Goal: Transaction & Acquisition: Purchase product/service

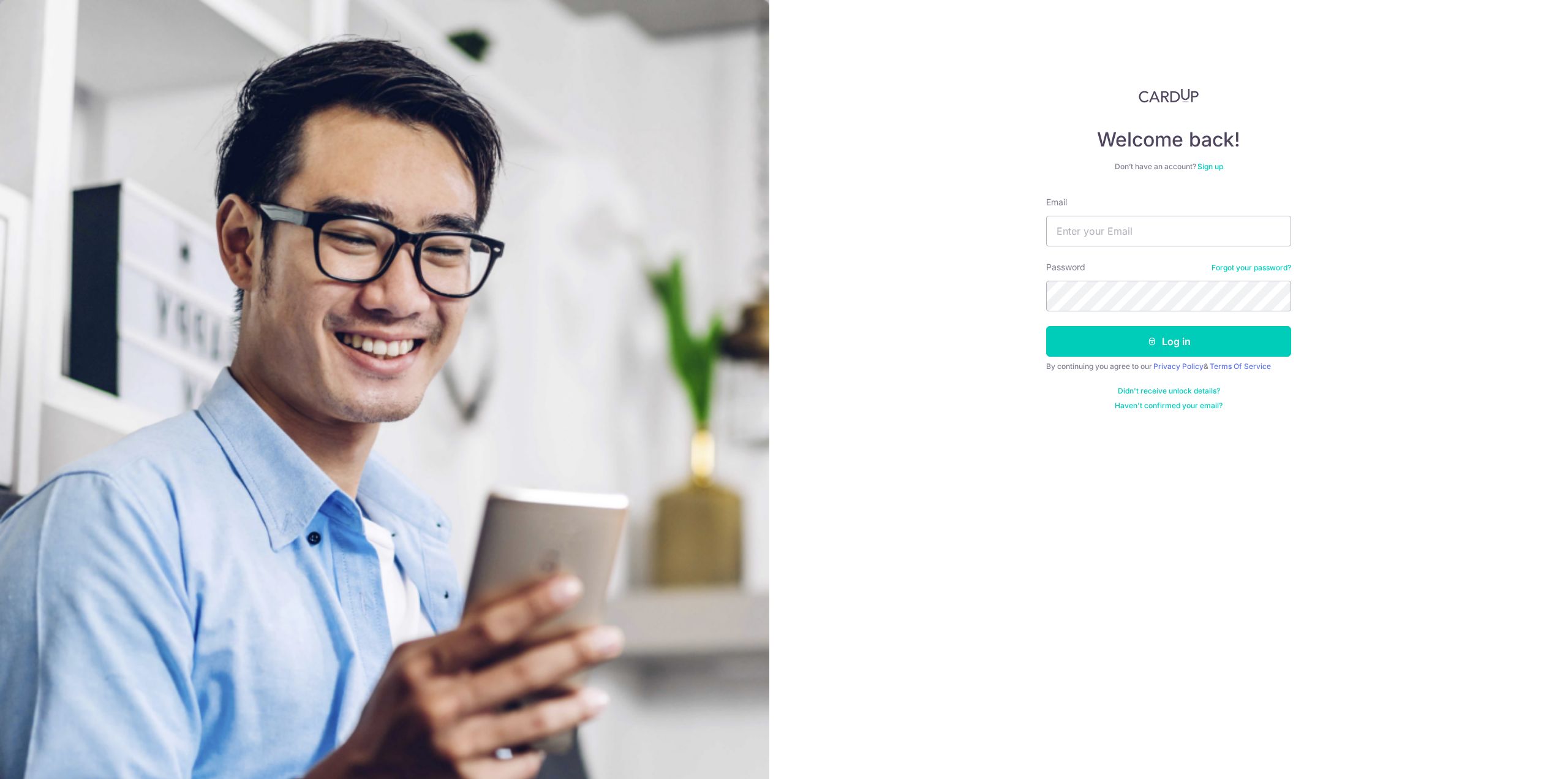
type input "tan_zhi_hong@live.com.sg"
click at [1154, 342] on icon "submit" at bounding box center [1152, 341] width 10 height 10
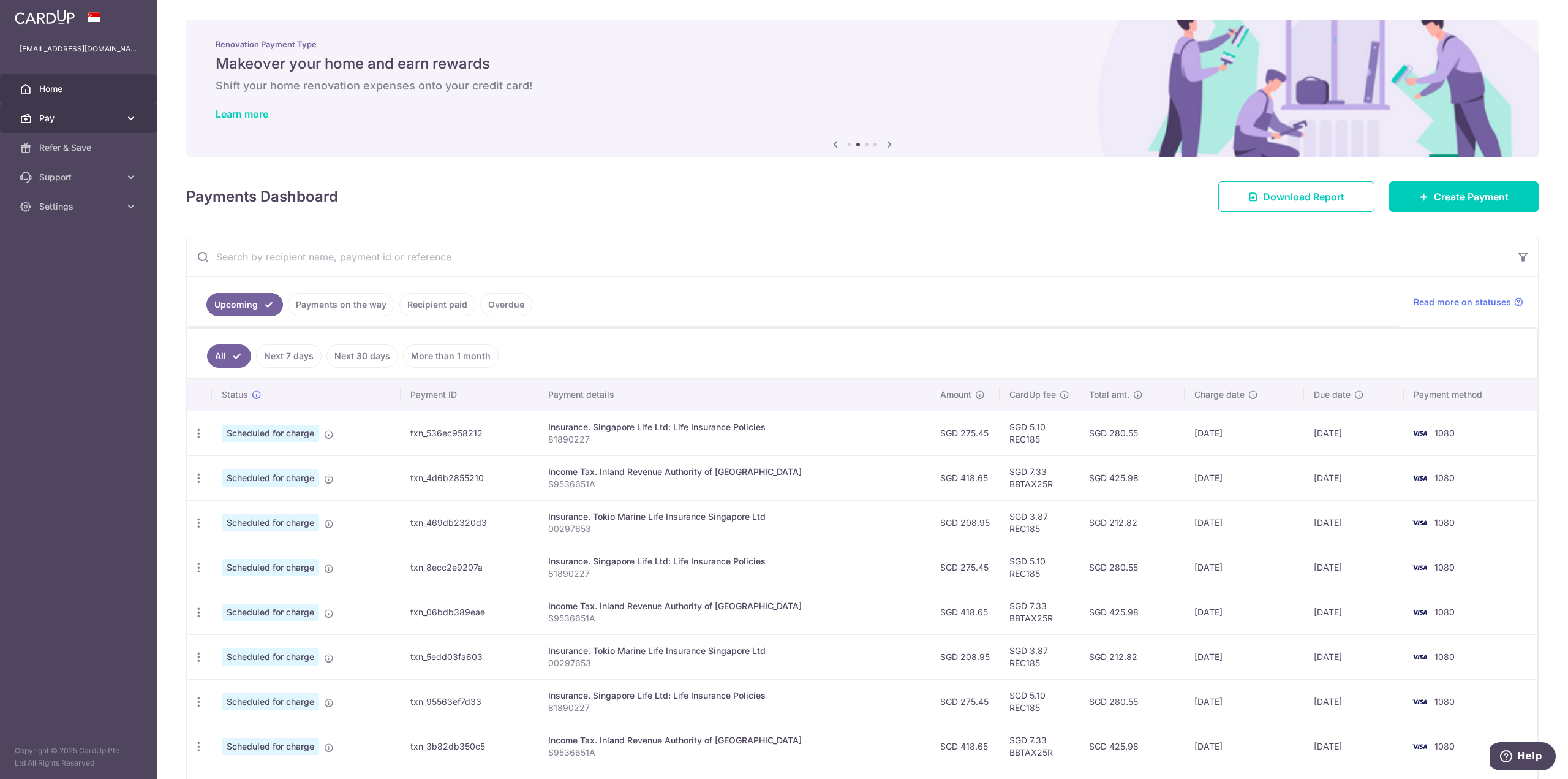
click at [109, 113] on span "Pay" at bounding box center [80, 118] width 81 height 12
click at [99, 145] on span "Payments" at bounding box center [80, 148] width 81 height 12
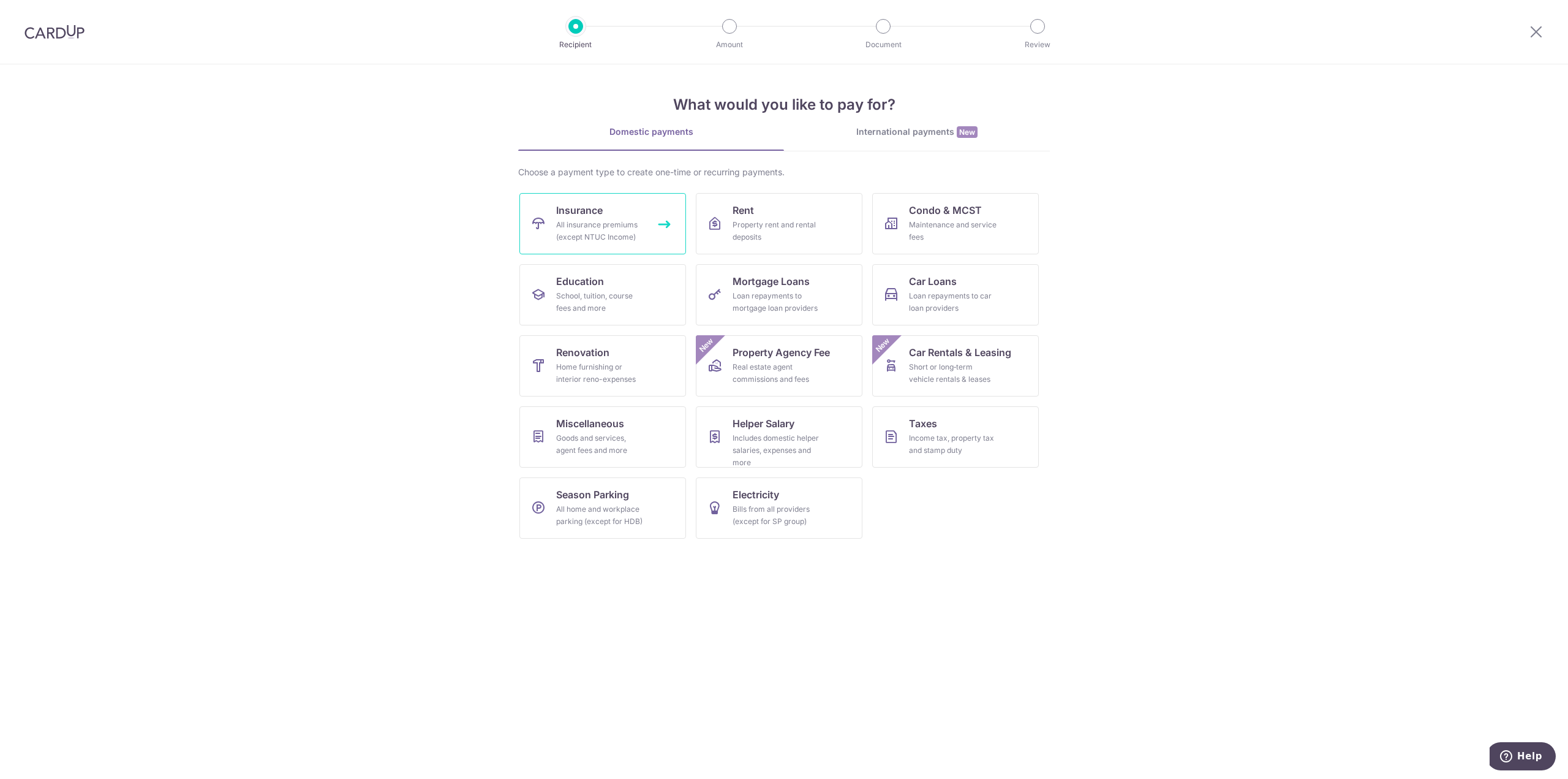
click at [665, 233] on link "Insurance All insurance premiums (except NTUC Income)" at bounding box center [603, 223] width 167 height 61
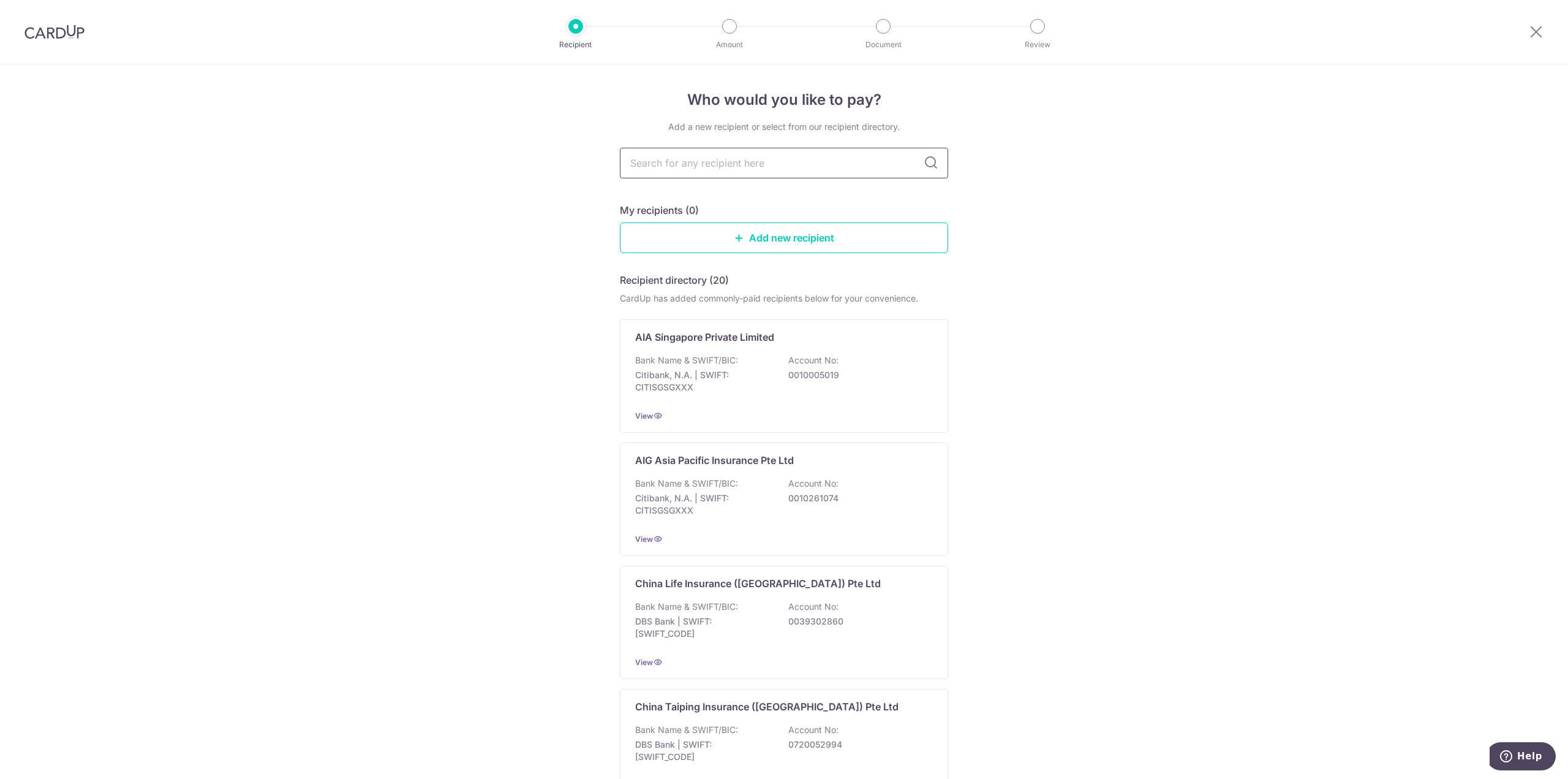
click at [819, 171] on input "text" at bounding box center [784, 162] width 328 height 30
type input "manuli"
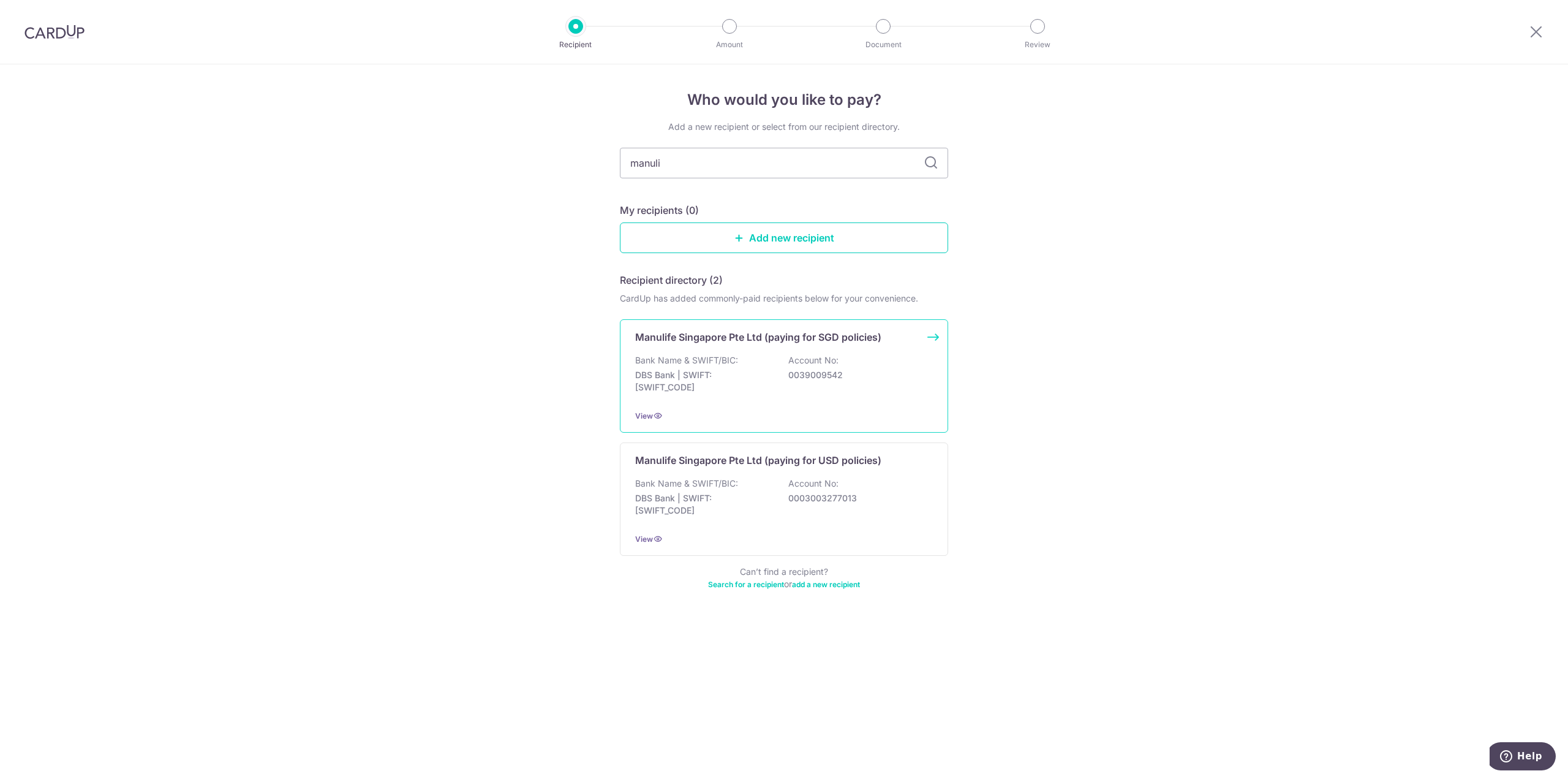
click at [856, 338] on p "Manulife Singapore Pte Ltd (paying for SGD policies)" at bounding box center [758, 337] width 246 height 15
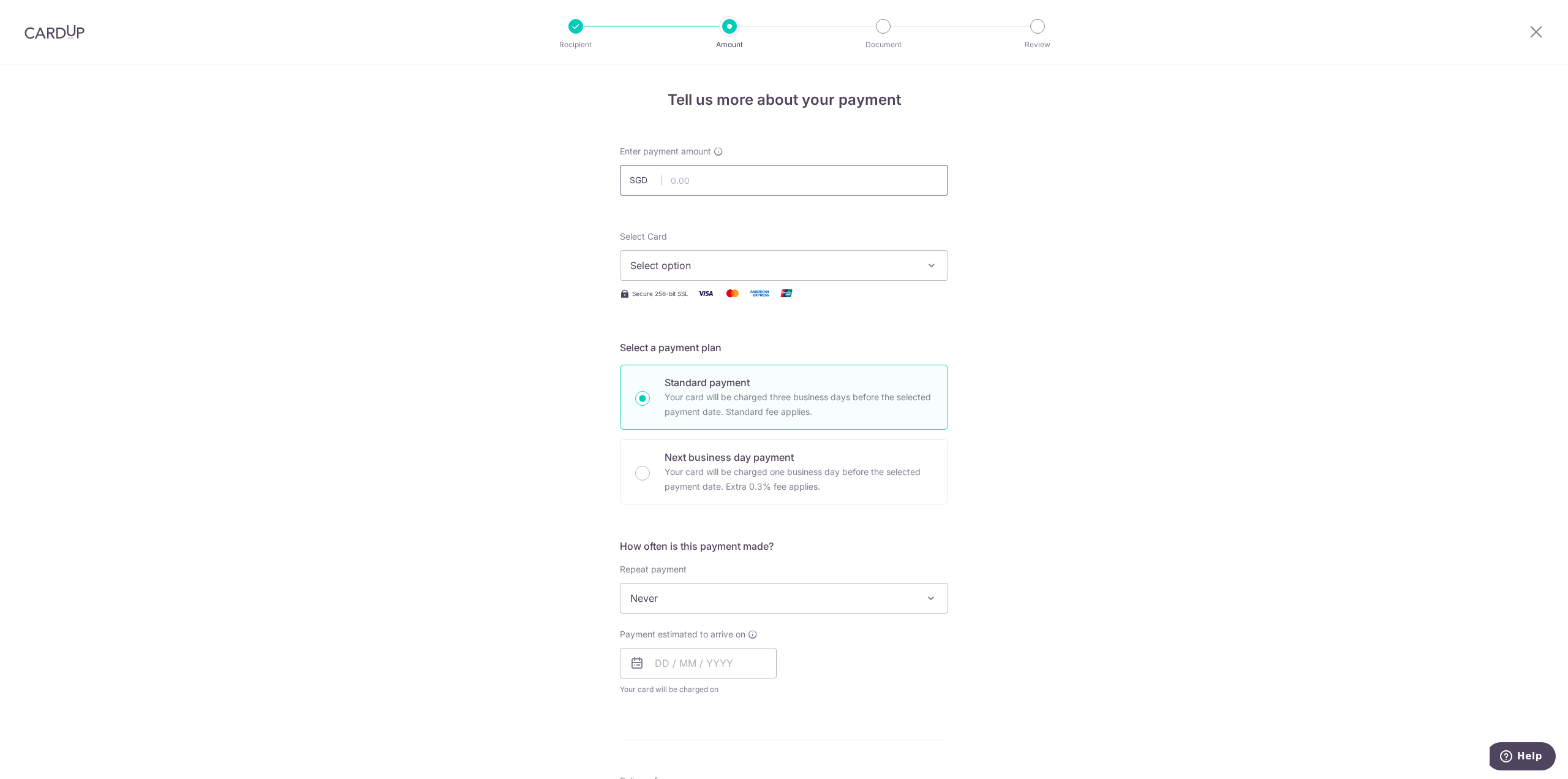
click at [739, 188] on input "text" at bounding box center [784, 180] width 328 height 30
click at [694, 184] on input "text" at bounding box center [784, 180] width 328 height 30
click at [687, 180] on input "text" at bounding box center [784, 180] width 328 height 30
type input "3,144.21"
click at [703, 255] on button "Select option" at bounding box center [784, 265] width 328 height 30
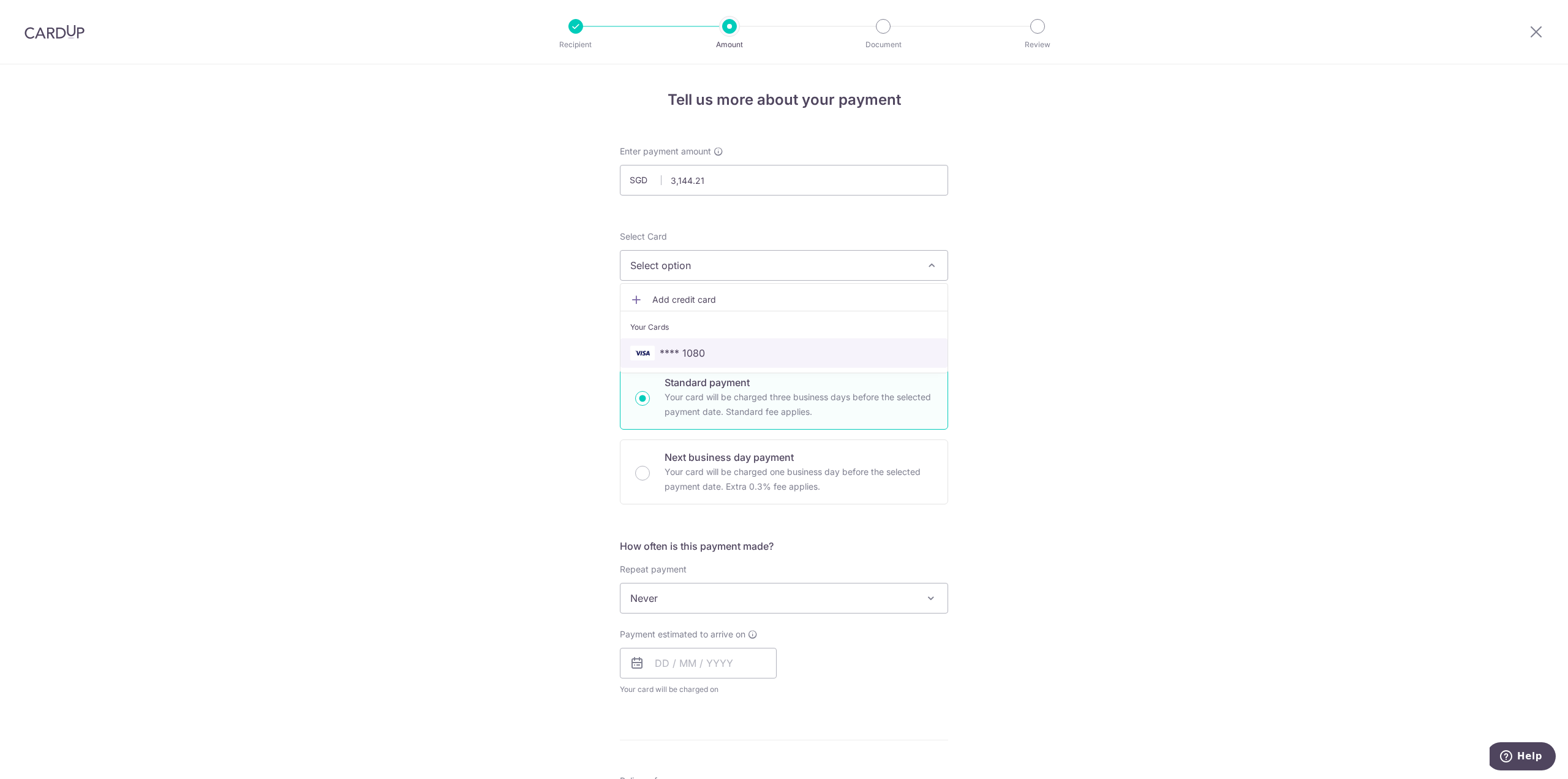
click at [694, 354] on span "**** 1080" at bounding box center [682, 353] width 45 height 15
click at [703, 595] on span "Never" at bounding box center [784, 598] width 327 height 29
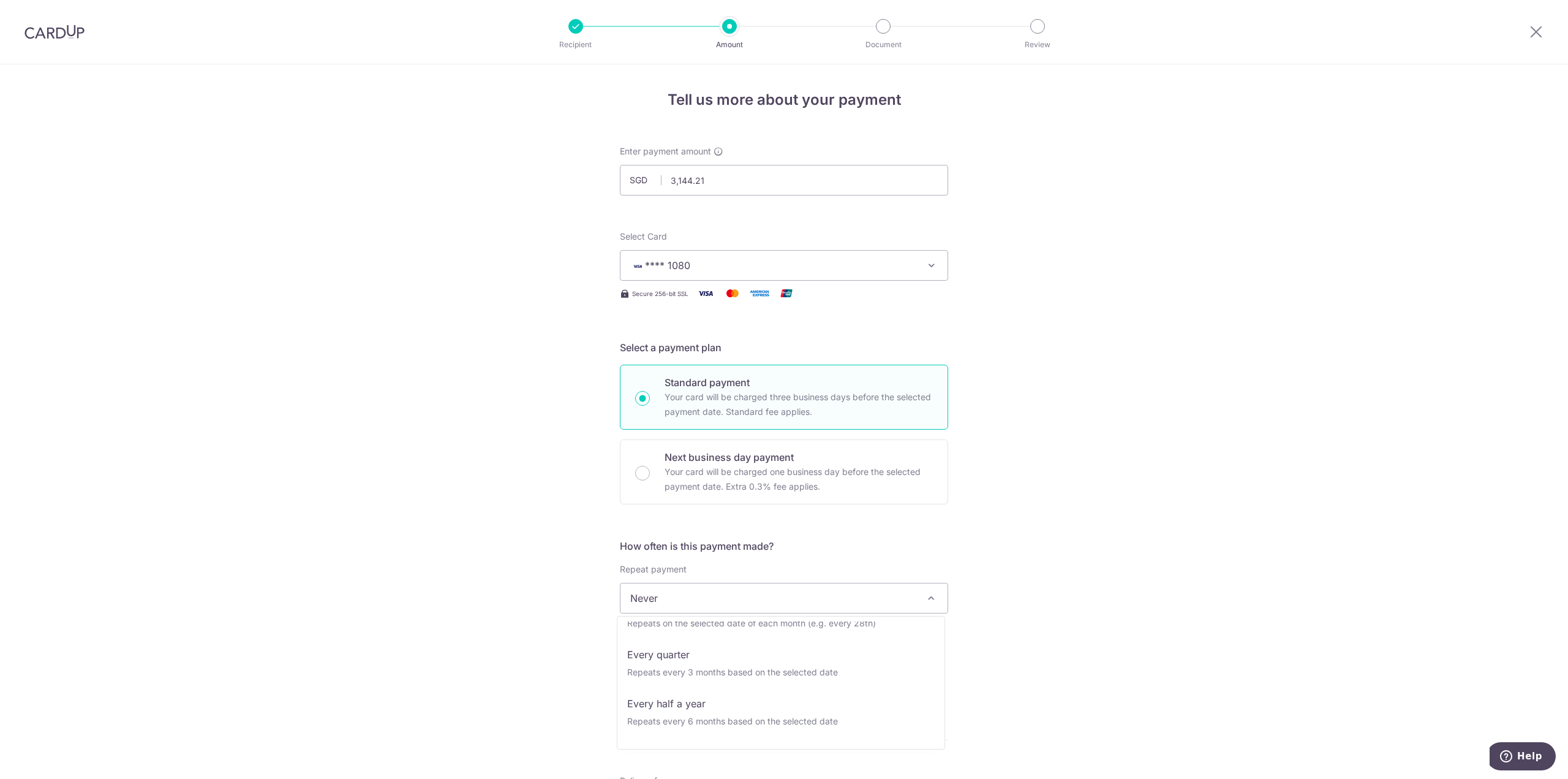
scroll to position [171, 0]
click at [563, 579] on div "Tell us more about your payment Enter payment amount SGD 3,144.21 3144.21 Selec…" at bounding box center [784, 618] width 1568 height 1108
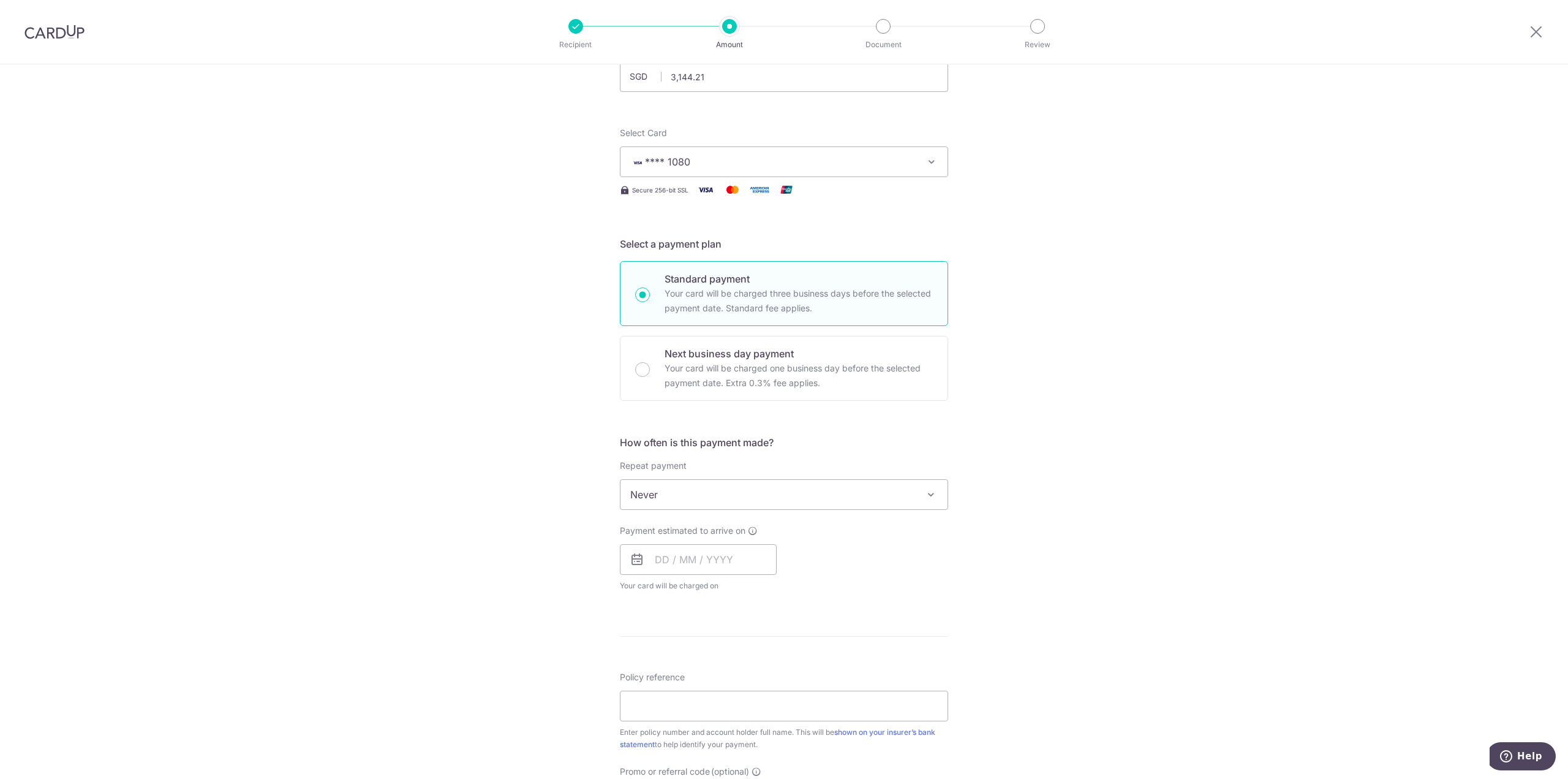
scroll to position [184, 0]
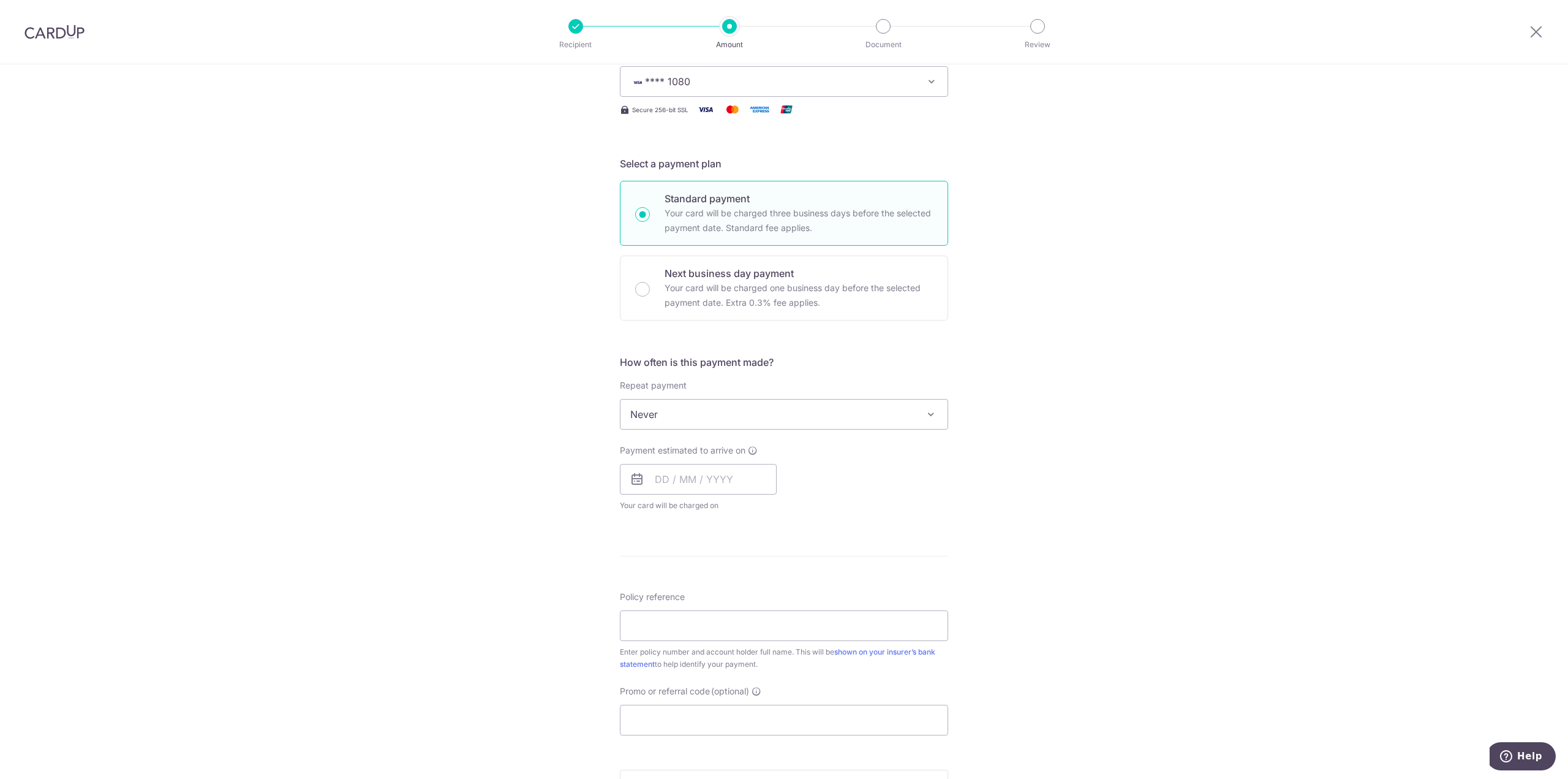
click at [797, 408] on span "Never" at bounding box center [784, 414] width 327 height 29
click at [734, 485] on input "text" at bounding box center [698, 479] width 156 height 30
click at [661, 644] on link "18" at bounding box center [669, 640] width 19 height 19
type input "[DATE]"
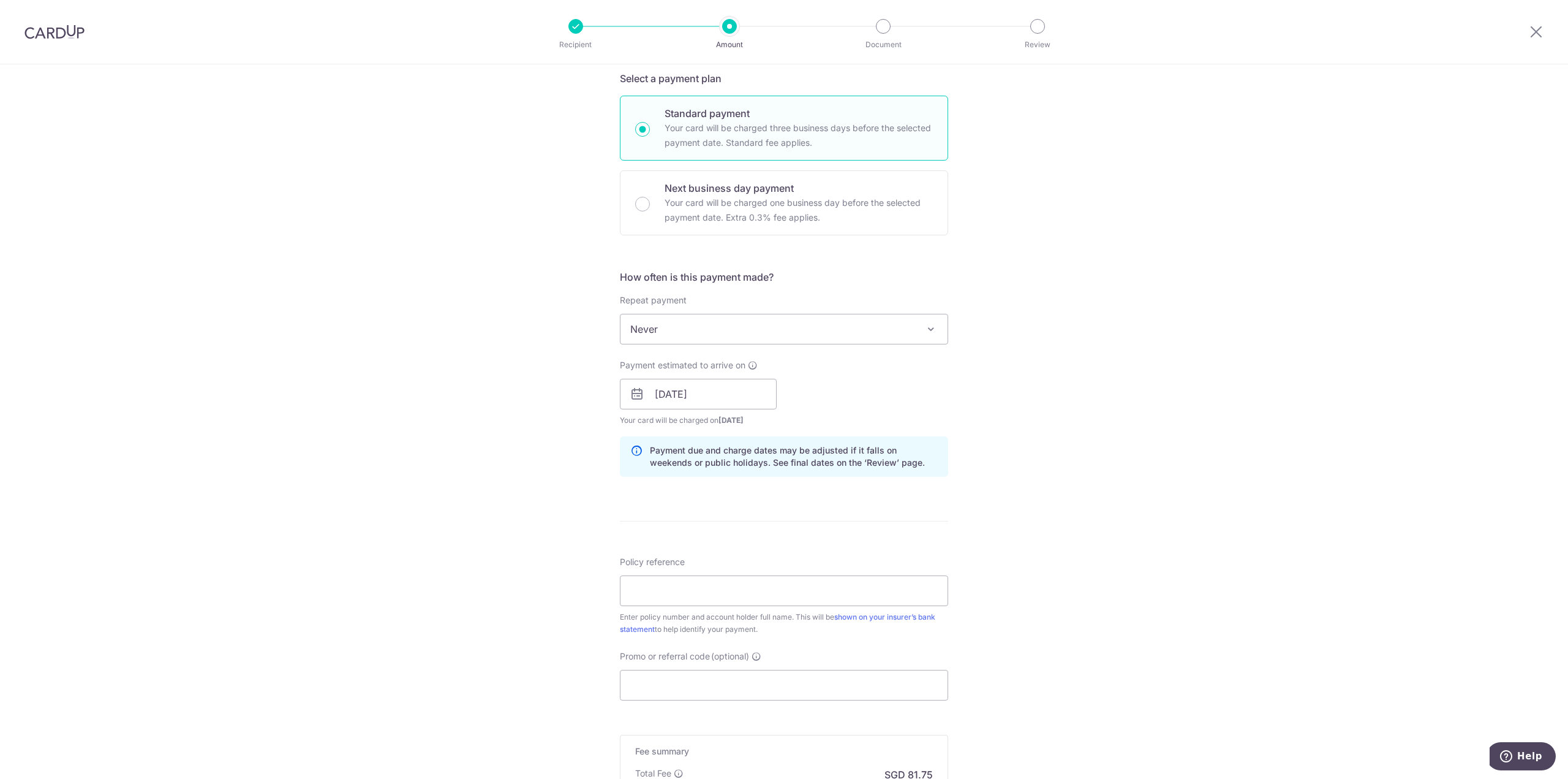
scroll to position [307, 0]
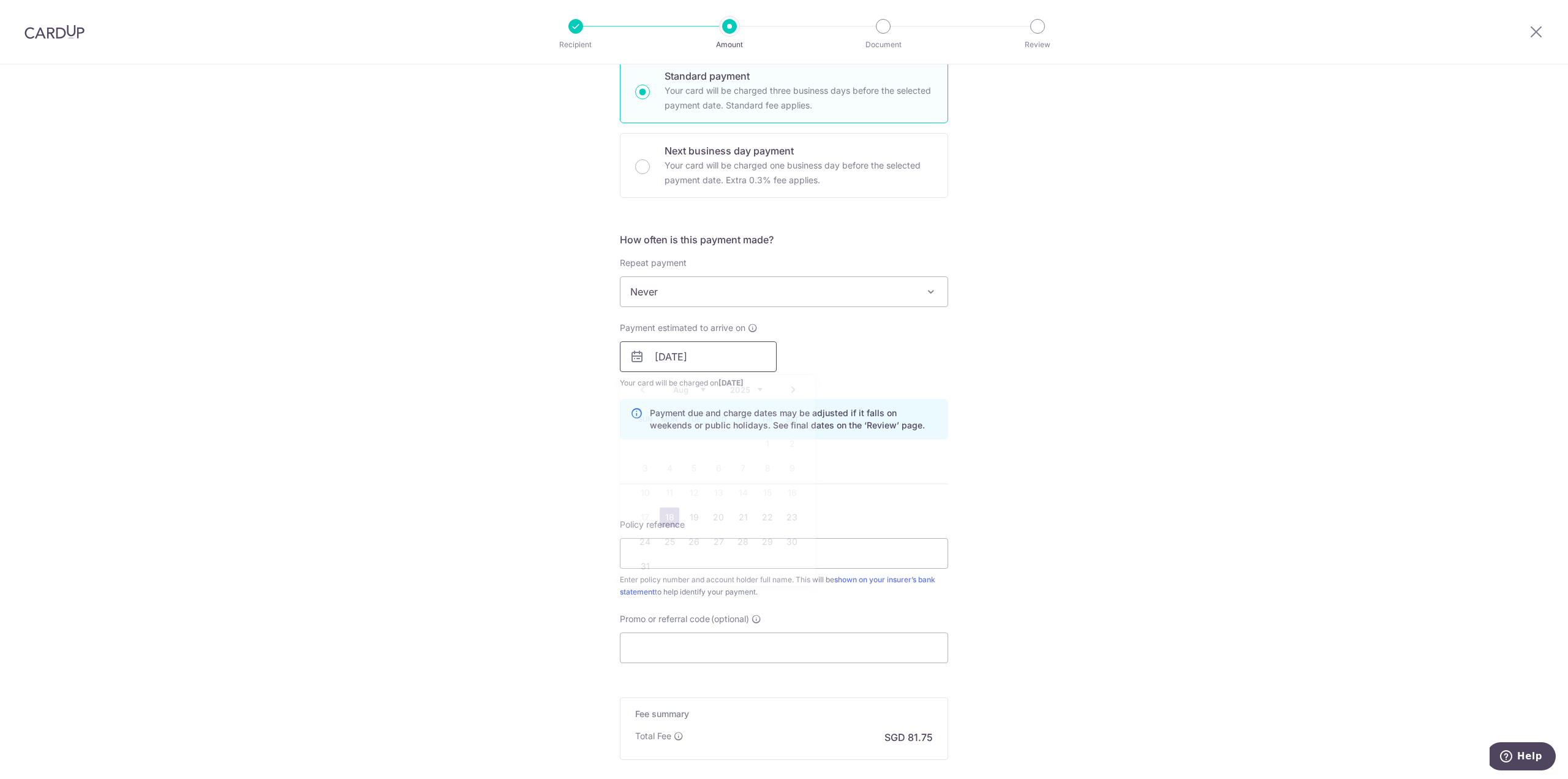
click at [670, 353] on input "[DATE]" at bounding box center [698, 357] width 156 height 30
click at [663, 516] on link "18" at bounding box center [669, 517] width 19 height 19
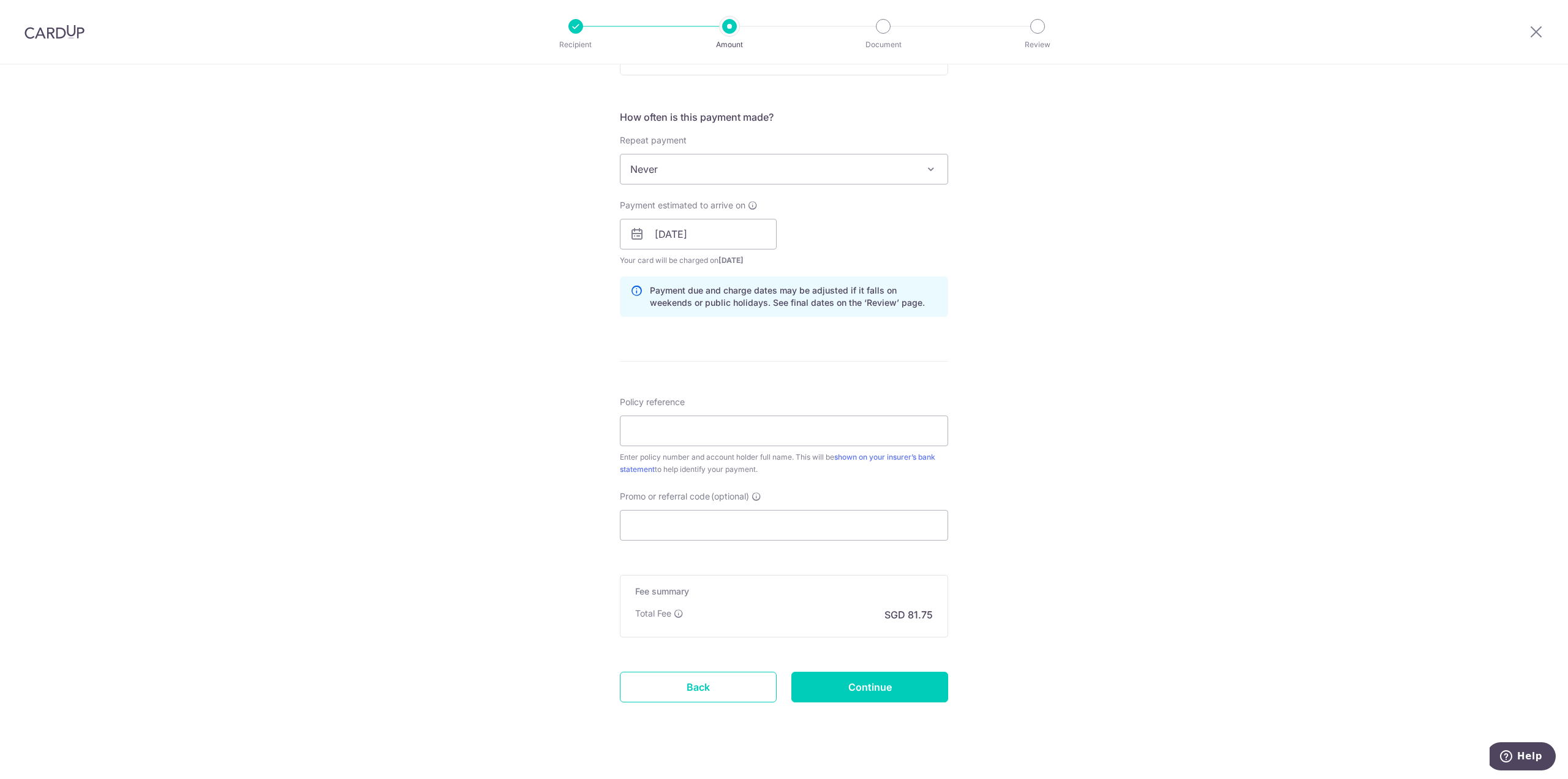
scroll to position [444, 0]
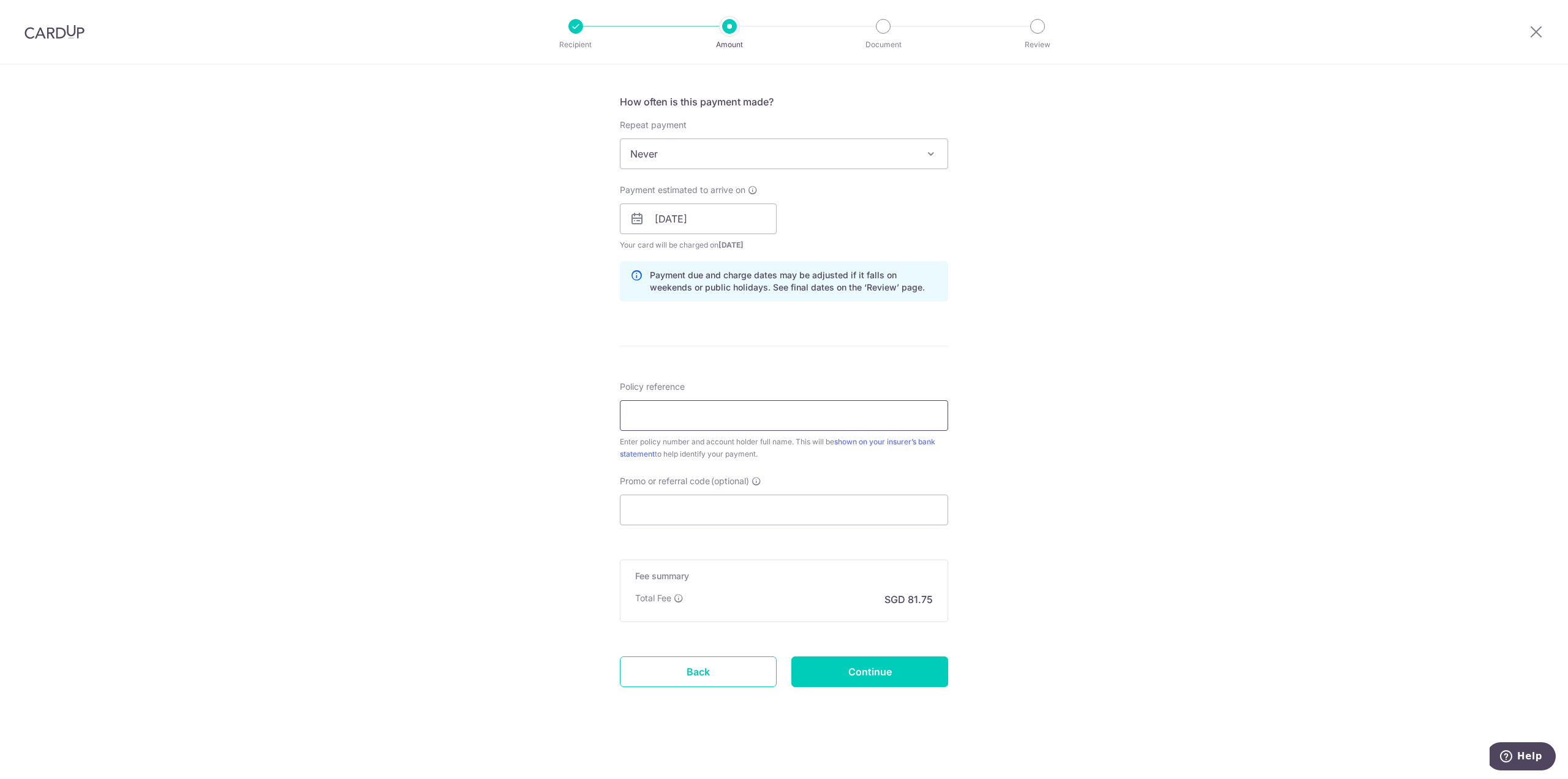
click at [764, 414] on input "Policy reference" at bounding box center [784, 415] width 328 height 30
paste input "1493096279"
type input "1493096279"
click at [702, 526] on form "Enter payment amount SGD 3,144.21 3144.21 Select Card **** 1080 Add credit card…" at bounding box center [784, 211] width 328 height 1020
click at [703, 518] on input "Promo or referral code (optional)" at bounding box center [784, 509] width 328 height 30
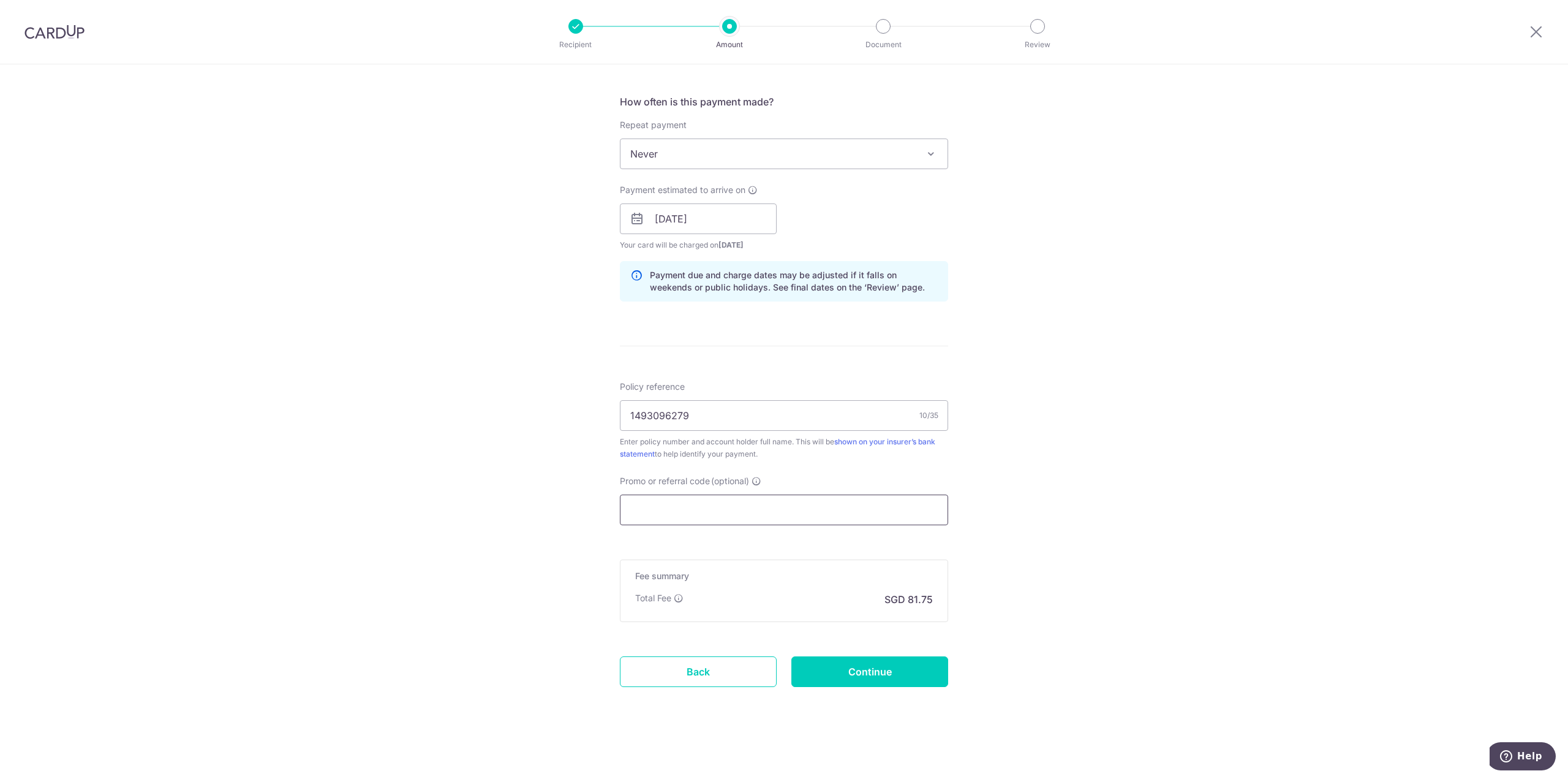
paste input "MILELION"
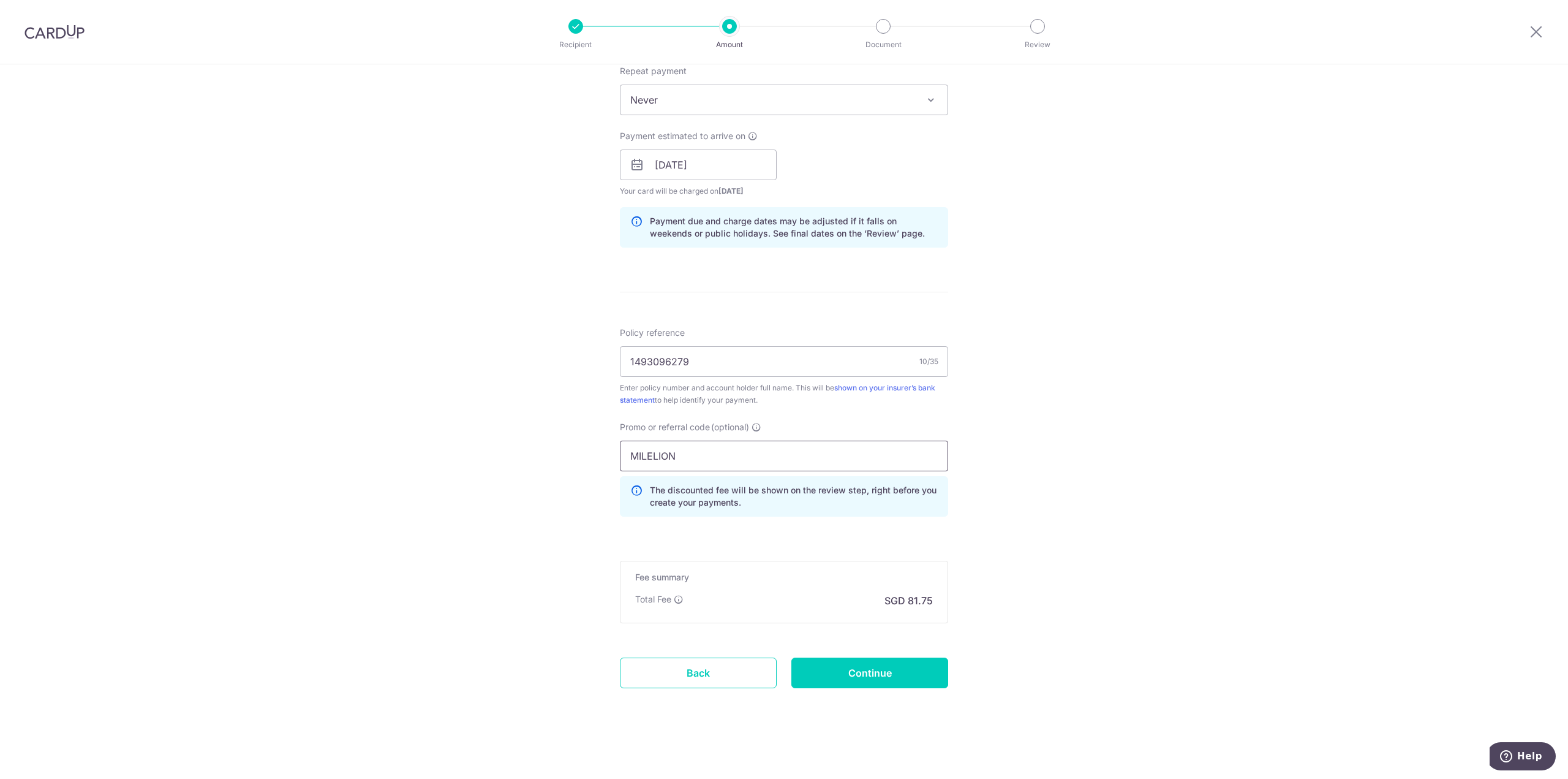
scroll to position [499, 0]
type input "MILELION"
click at [841, 675] on input "Continue" at bounding box center [870, 671] width 156 height 30
type input "Create Schedule"
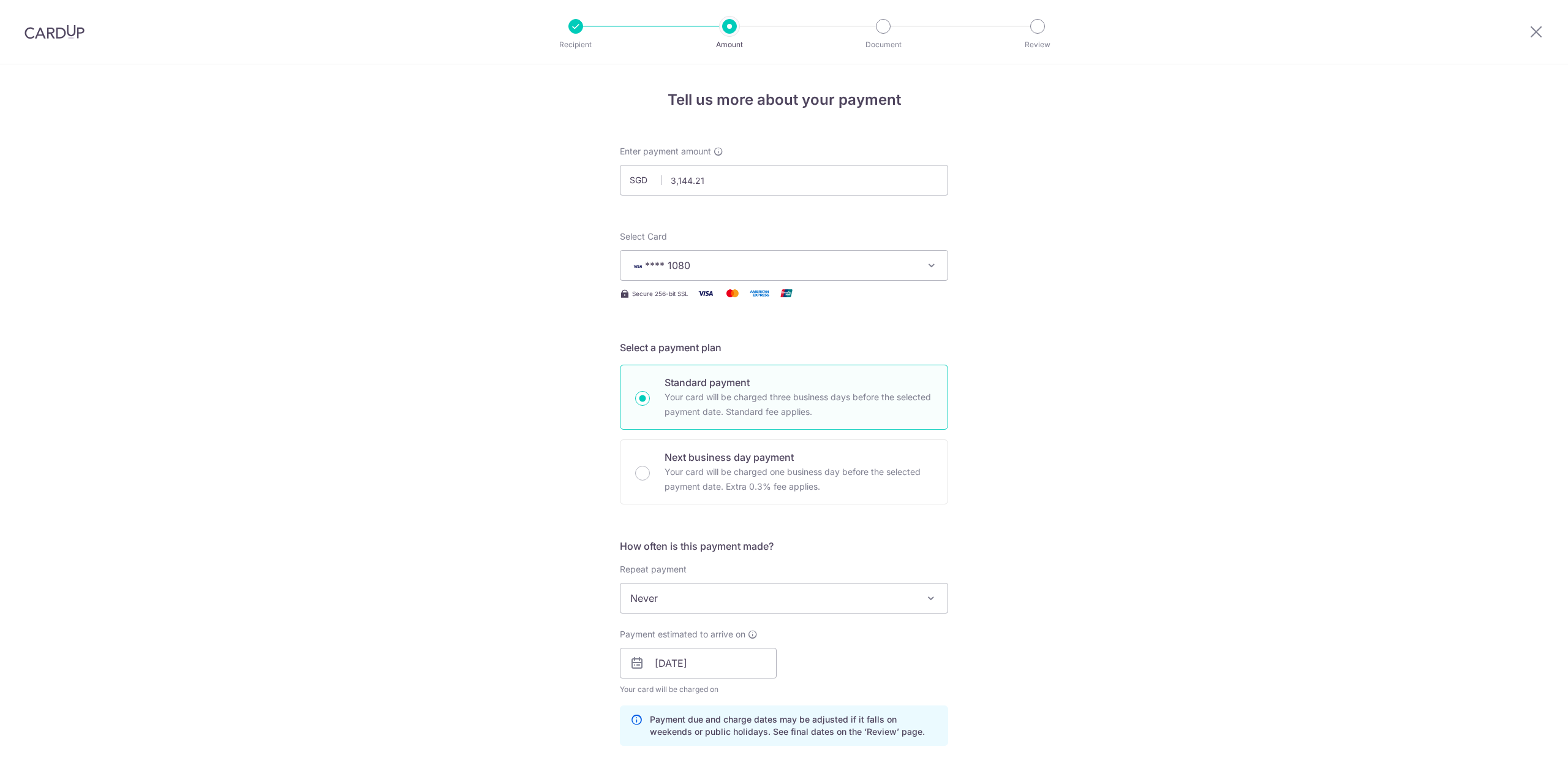
scroll to position [516, 0]
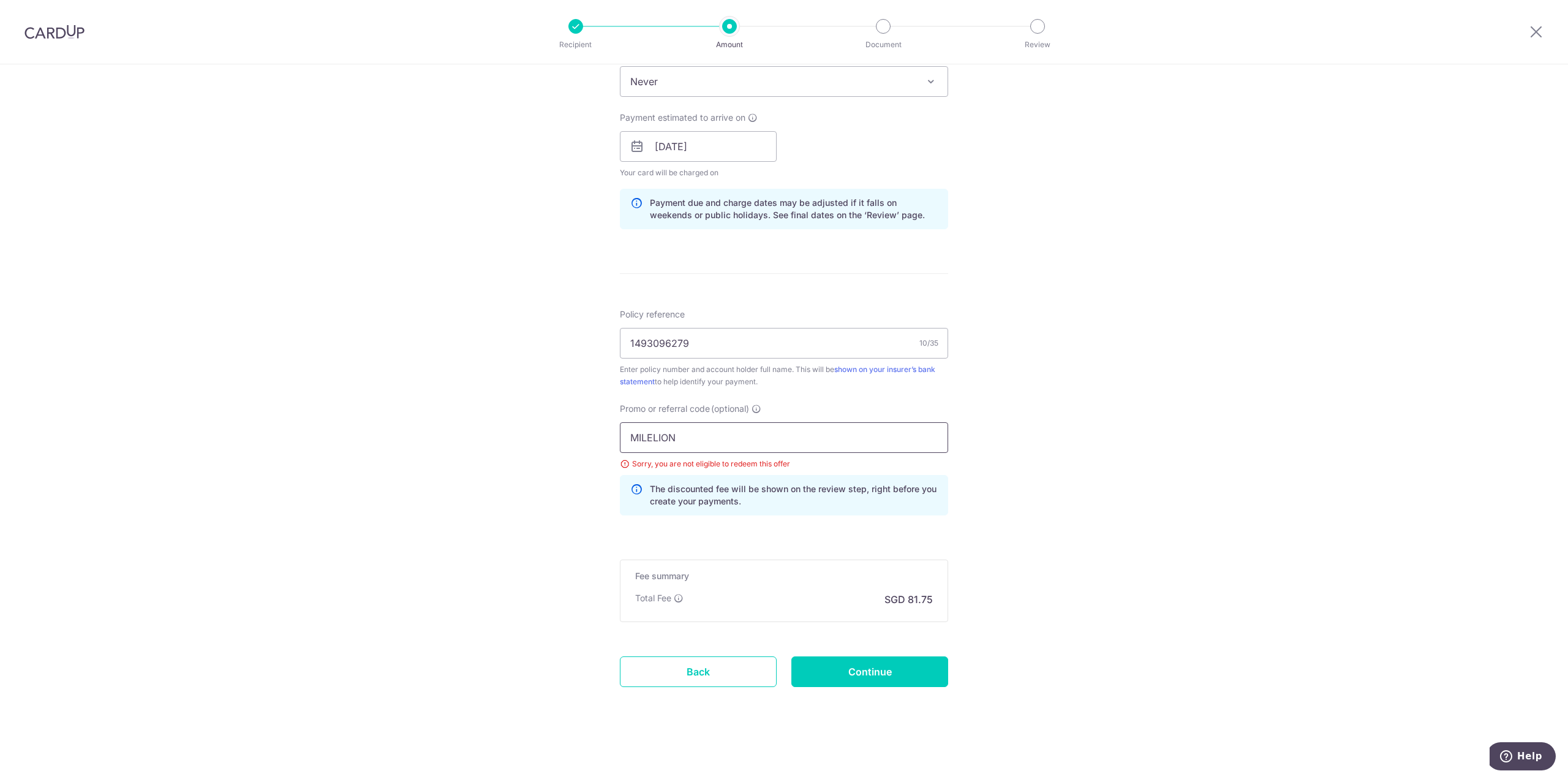
drag, startPoint x: 716, startPoint y: 444, endPoint x: 521, endPoint y: 412, distance: 197.6
click at [523, 412] on div "Tell us more about your payment Enter payment amount SGD 3,144.21 3144.21 Selec…" at bounding box center [784, 163] width 1568 height 1231
paste input "OFF225"
type input "OFF225"
click at [912, 664] on input "Continue" at bounding box center [870, 671] width 156 height 30
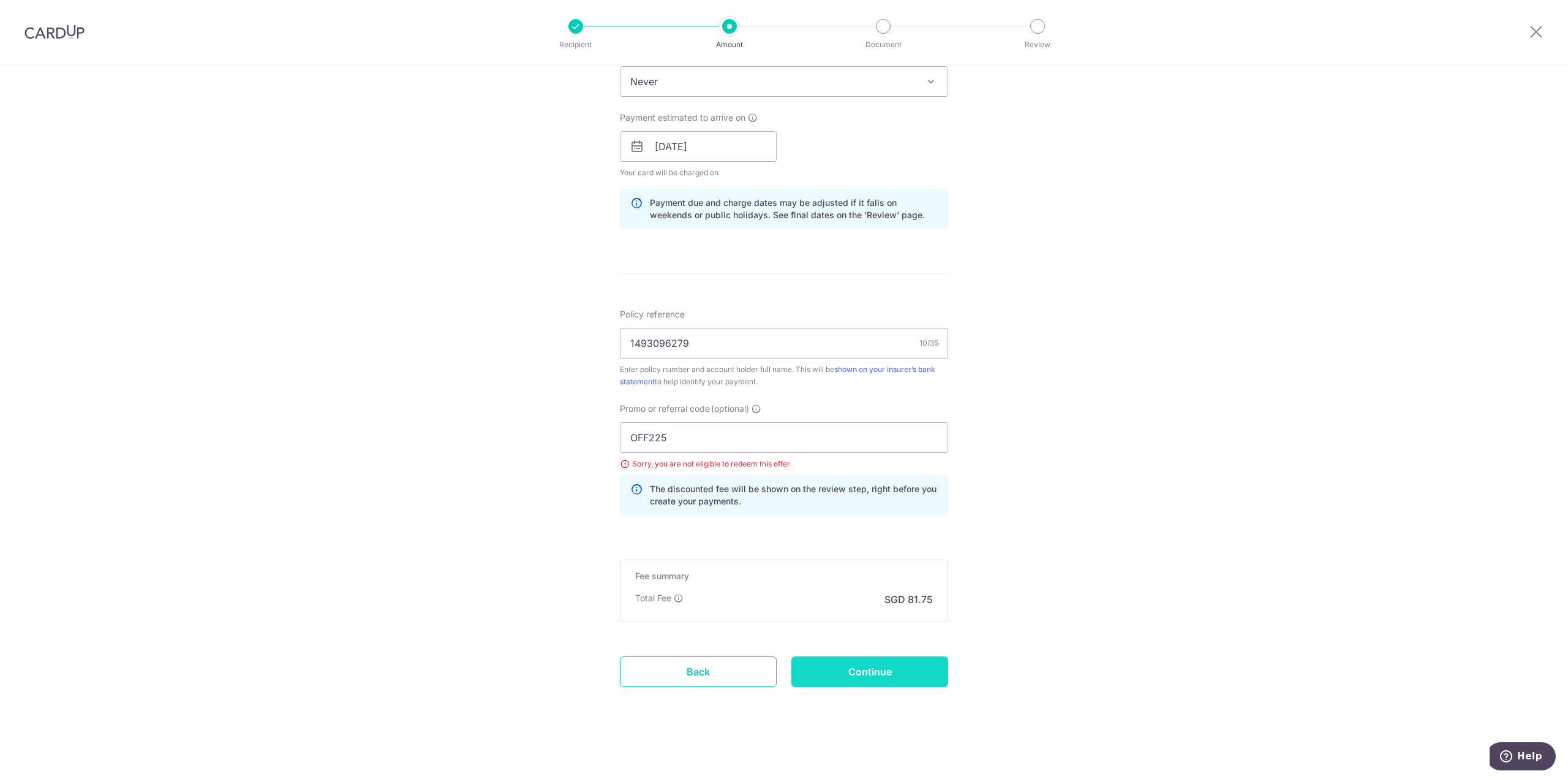
type input "Update Schedule"
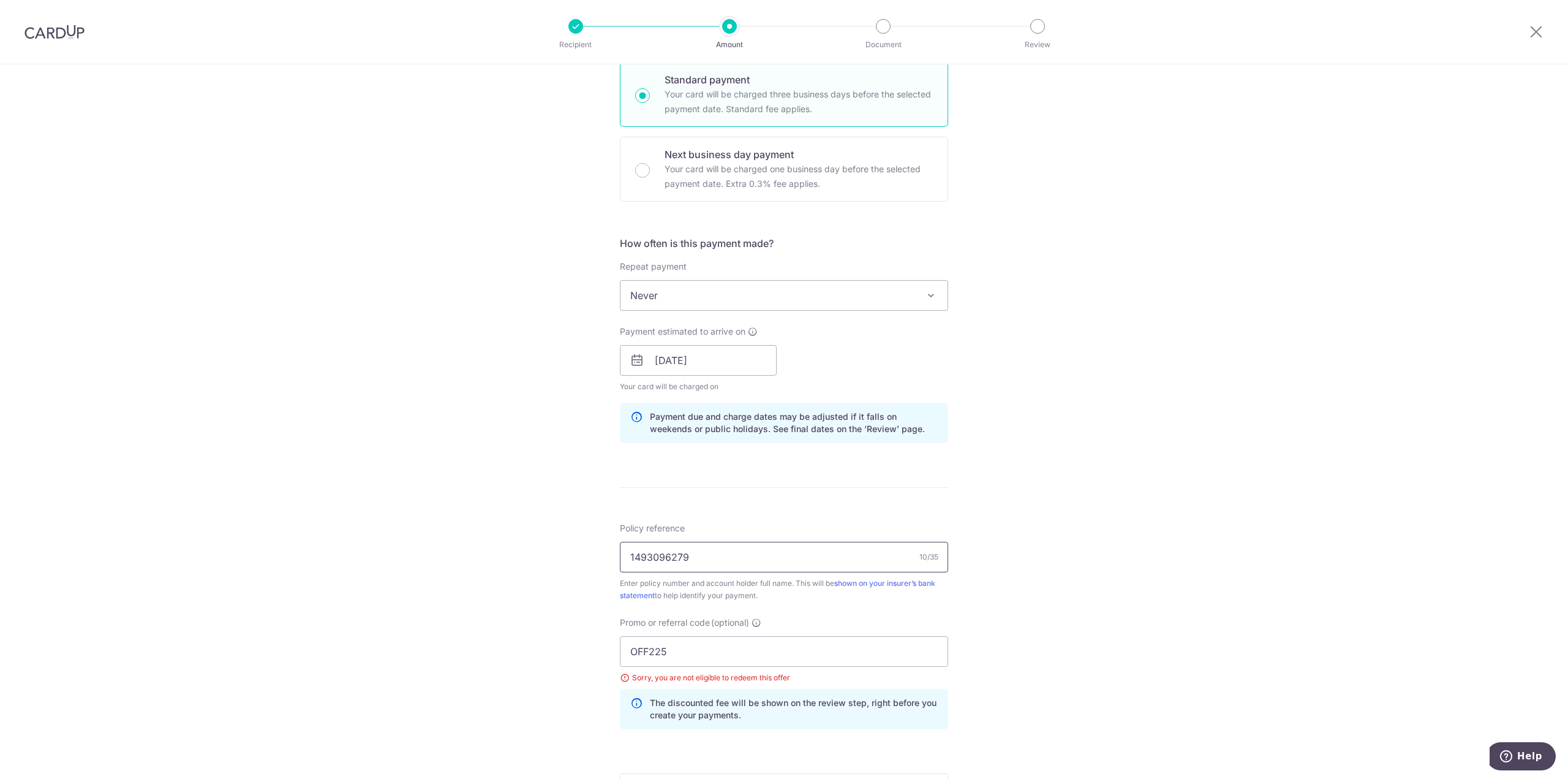
scroll to position [272, 0]
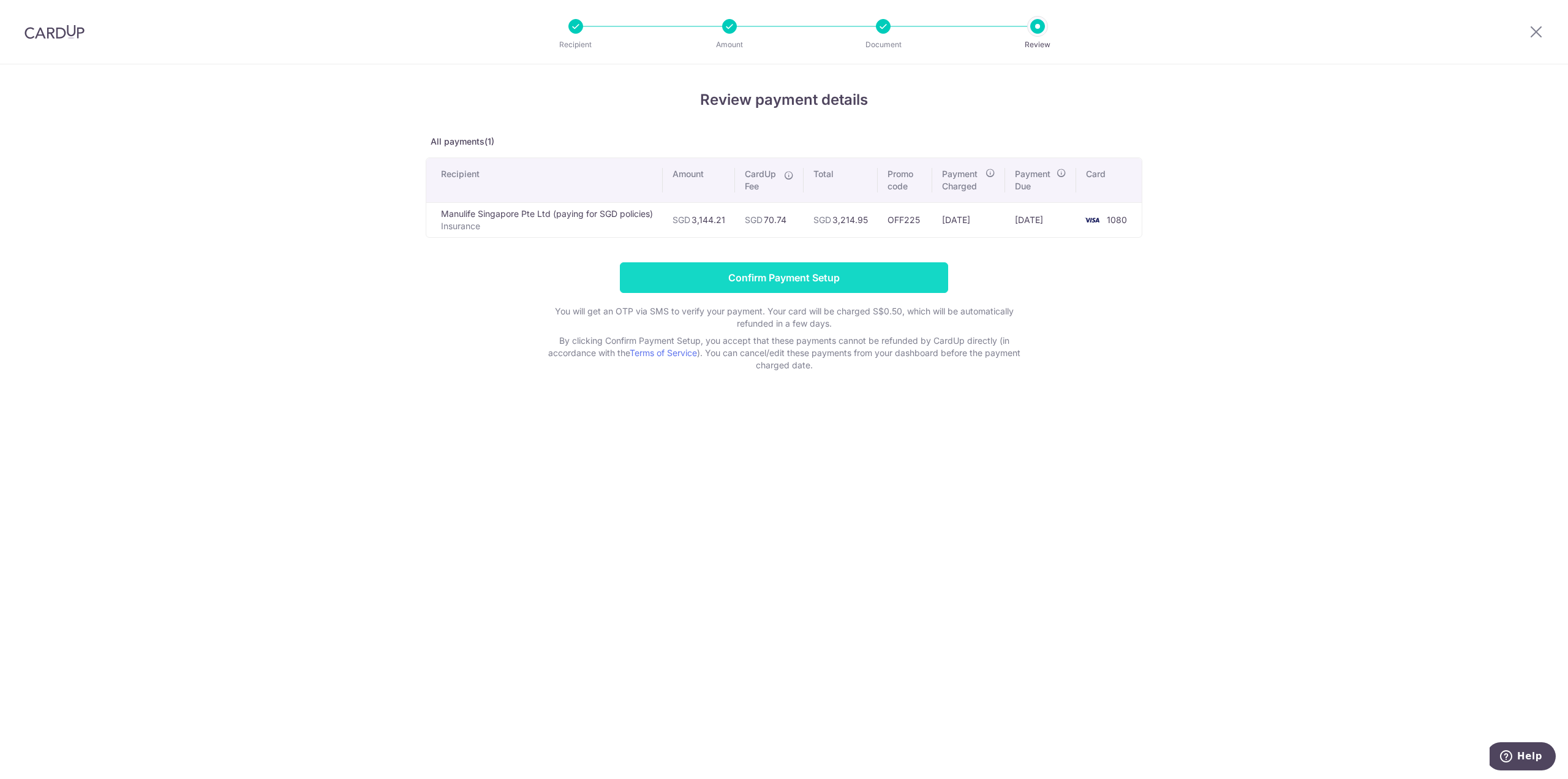
click at [800, 270] on input "Confirm Payment Setup" at bounding box center [784, 277] width 328 height 30
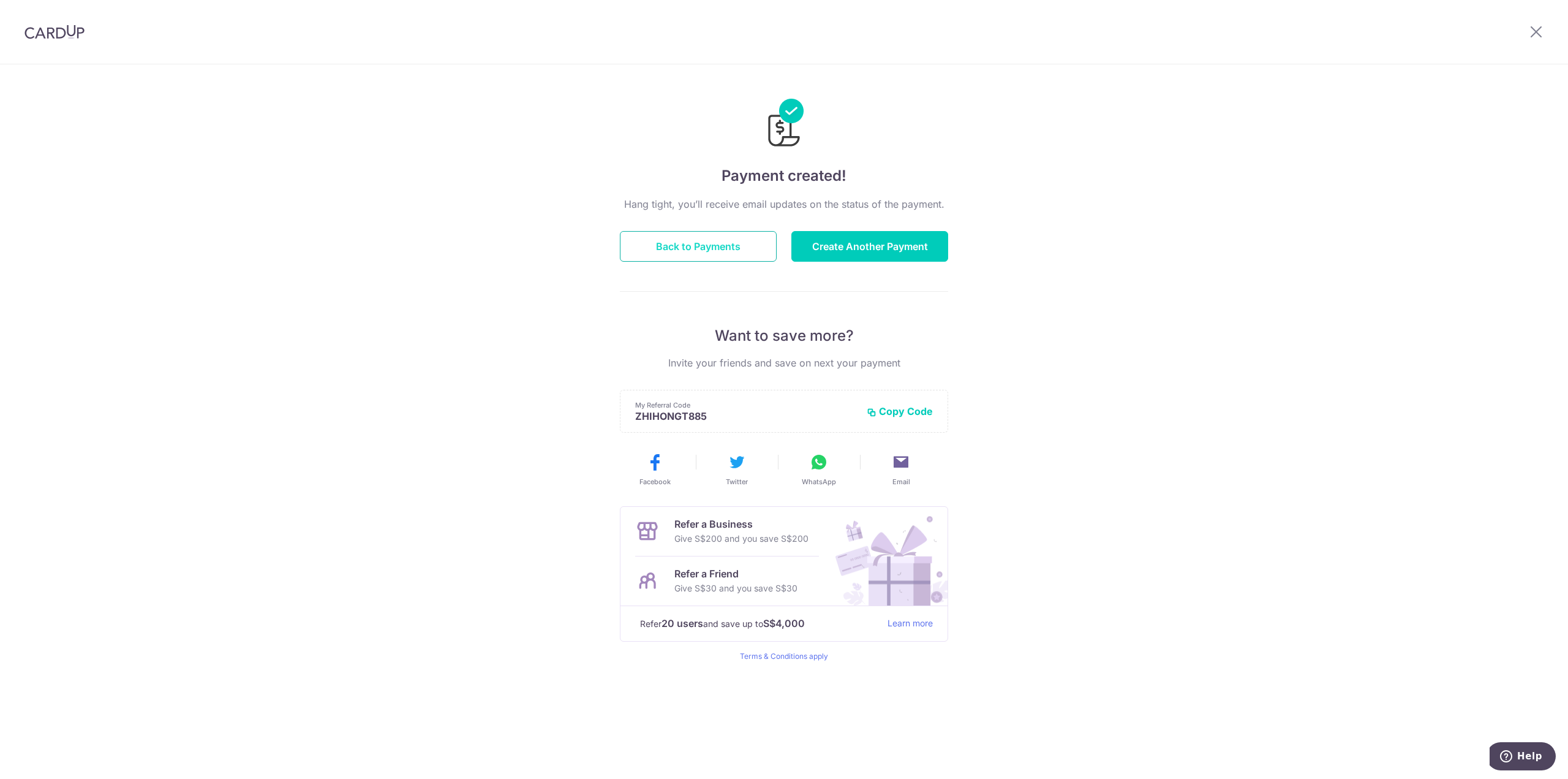
click at [727, 250] on button "Back to Payments" at bounding box center [698, 246] width 156 height 30
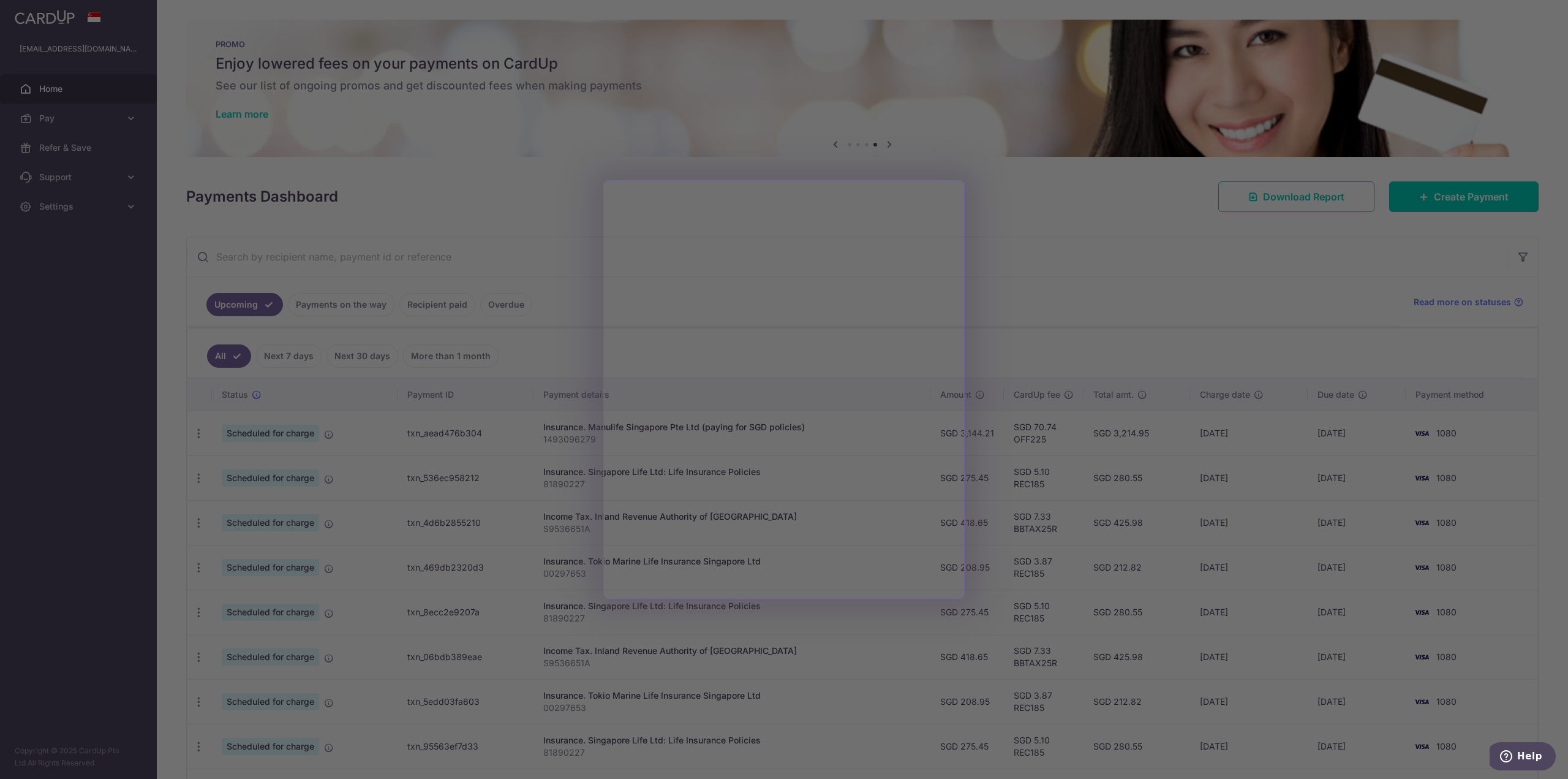
click at [1036, 263] on div at bounding box center [791, 393] width 1584 height 787
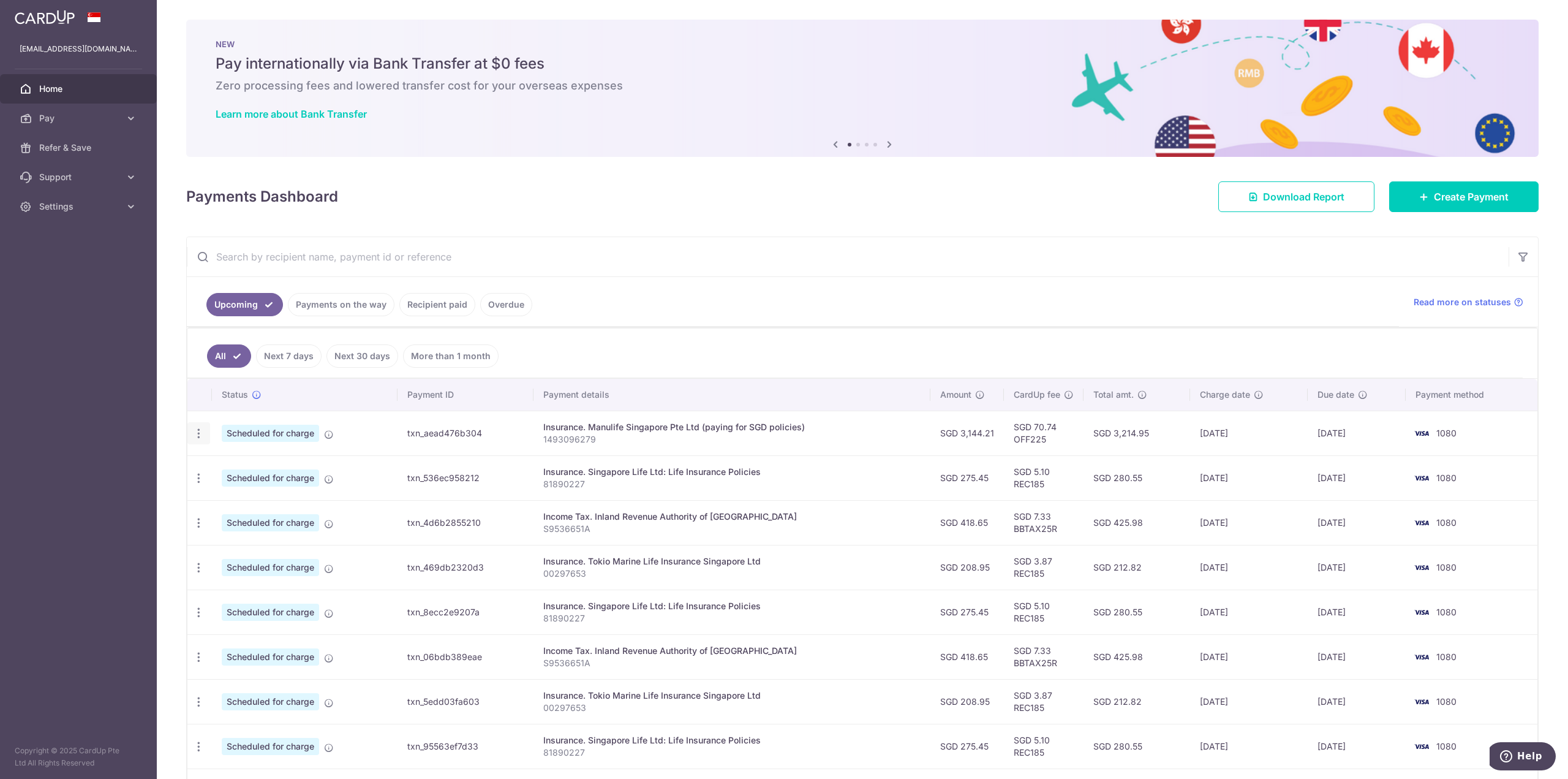
click at [198, 425] on div "Update payment Cancel payment" at bounding box center [199, 433] width 23 height 23
click at [194, 435] on icon "button" at bounding box center [199, 433] width 13 height 13
click at [685, 434] on p "1493096279" at bounding box center [731, 439] width 377 height 12
